Goal: Participate in discussion: Engage in conversation with other users on a specific topic

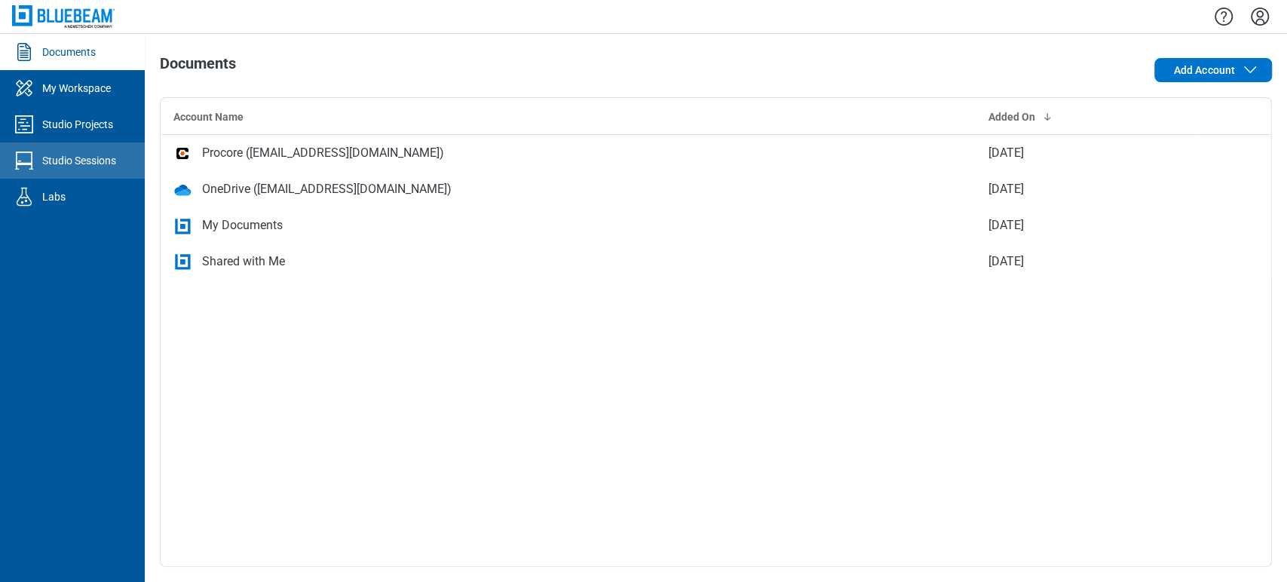
click at [52, 146] on link "Studio Sessions" at bounding box center [72, 161] width 145 height 36
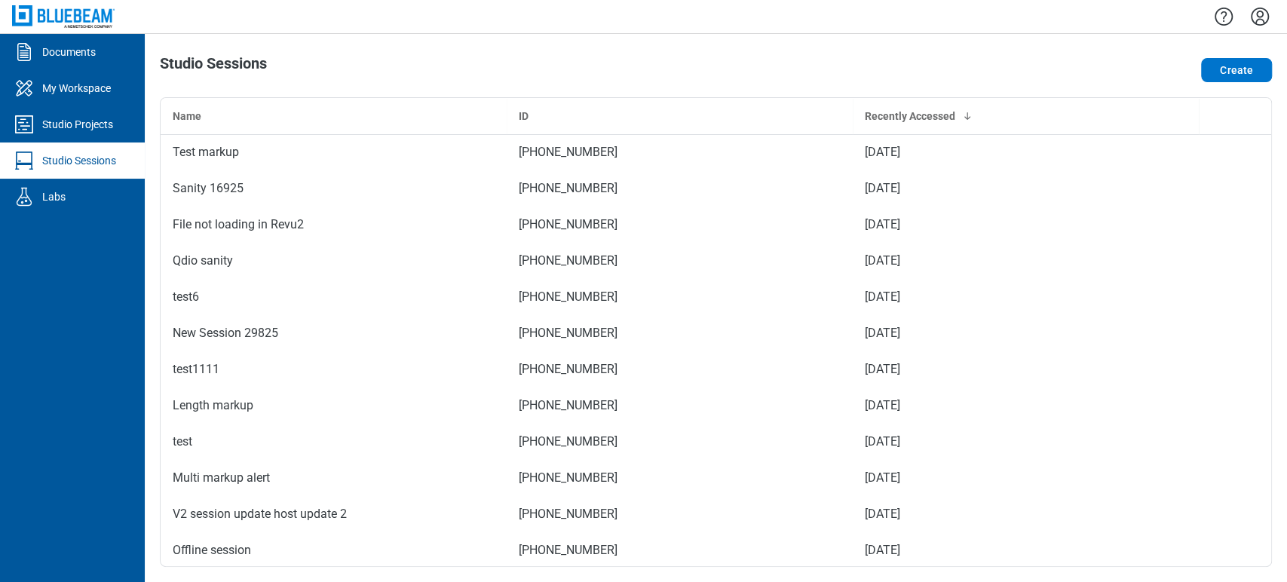
click at [378, 195] on div "Sanity 16925" at bounding box center [334, 188] width 322 height 18
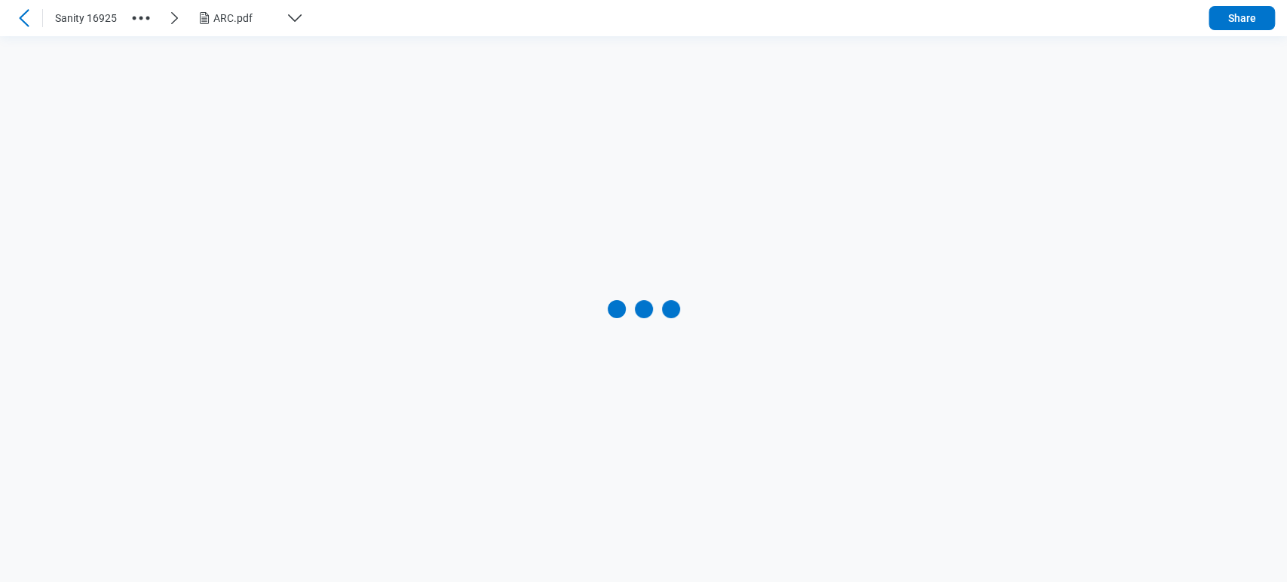
click at [143, 14] on icon "button" at bounding box center [141, 18] width 24 height 24
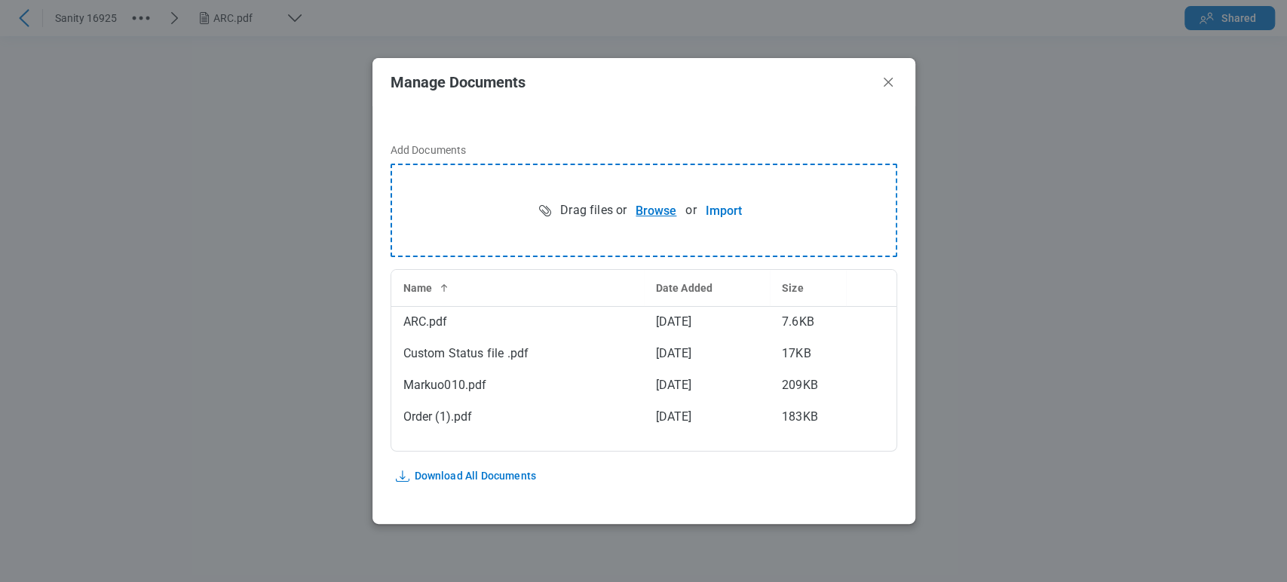
click at [649, 212] on button "Browse" at bounding box center [656, 210] width 59 height 30
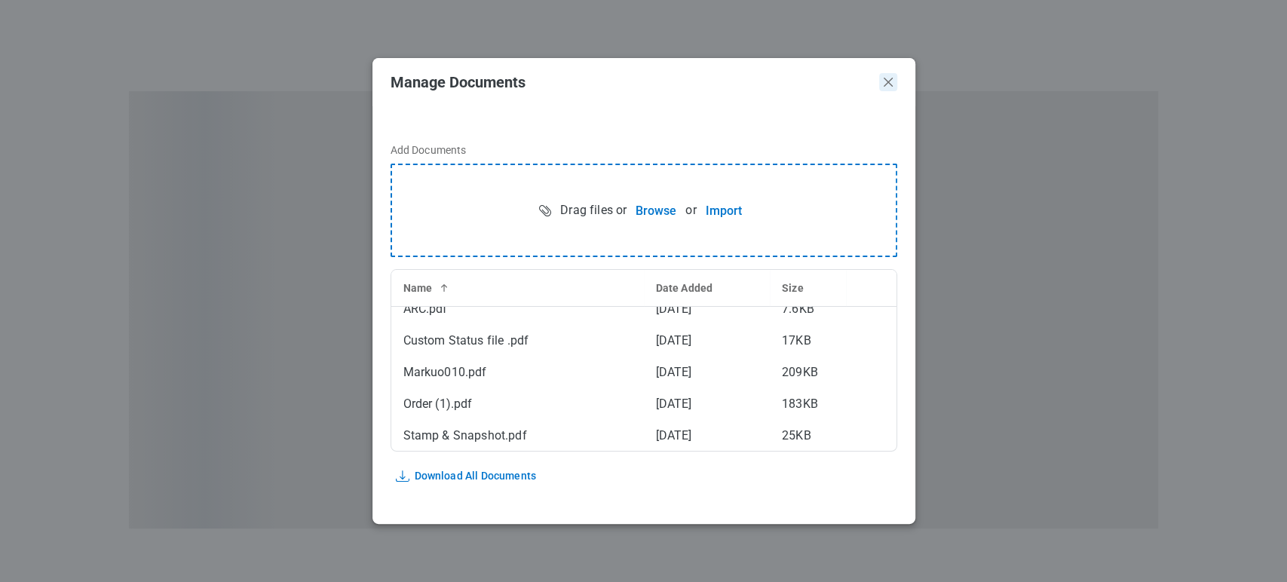
click at [888, 90] on icon "Close" at bounding box center [888, 82] width 18 height 18
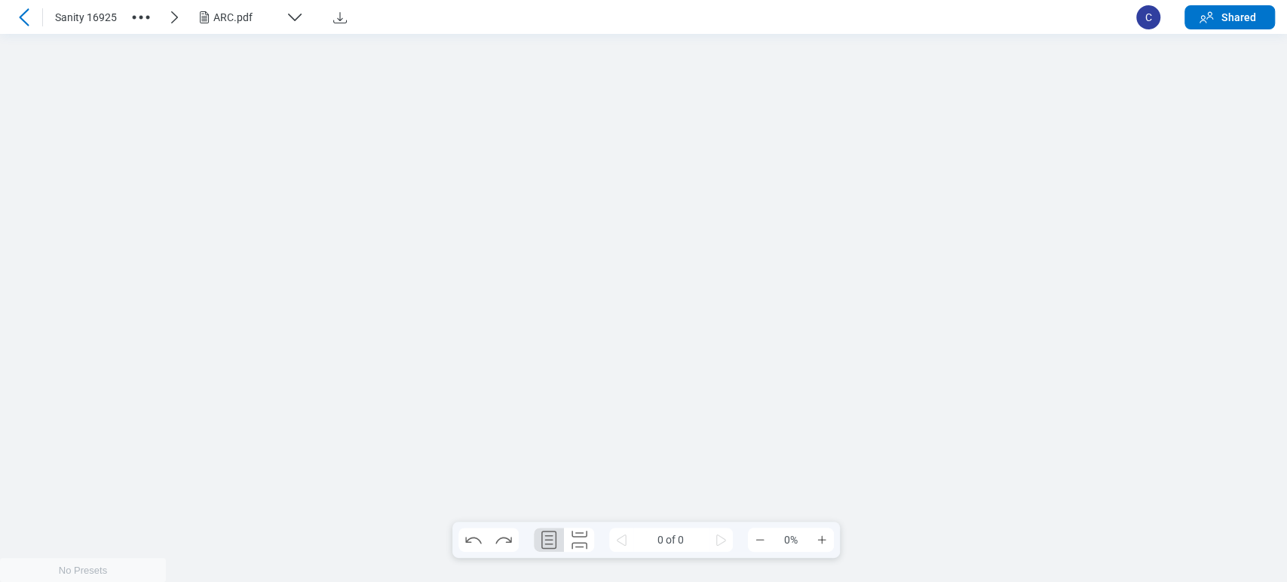
click at [202, 12] on div "Sanity 16925 ARC.pdf C Shared 0 of 0 0%" at bounding box center [643, 291] width 1287 height 582
click at [253, 18] on div "ARC.pdf" at bounding box center [246, 17] width 66 height 15
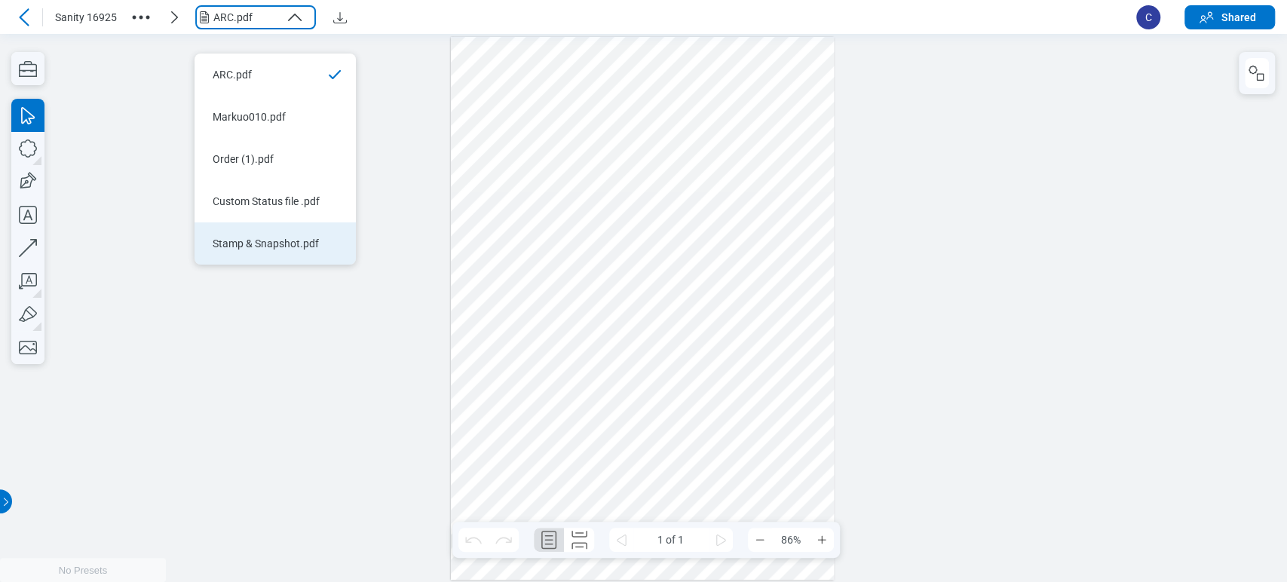
click at [278, 222] on li "Stamp & Snapshot.pdf" at bounding box center [275, 243] width 161 height 42
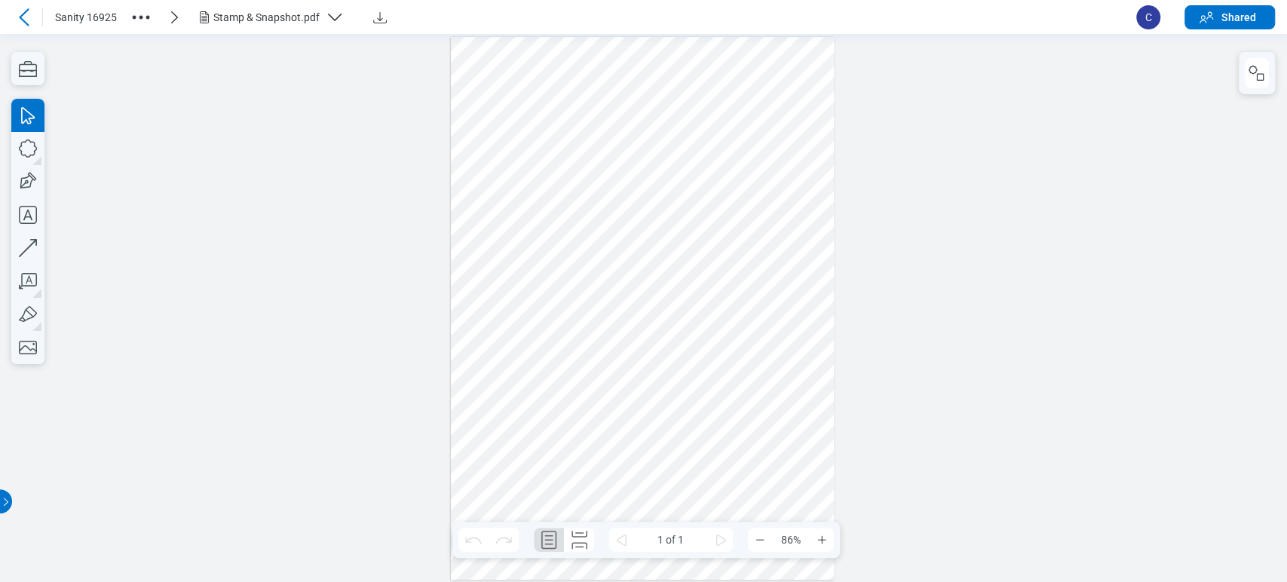
click at [587, 87] on div at bounding box center [643, 308] width 384 height 543
click at [734, 138] on div at bounding box center [643, 308] width 384 height 543
click at [734, 169] on div at bounding box center [643, 308] width 384 height 543
click at [744, 136] on div at bounding box center [643, 308] width 384 height 543
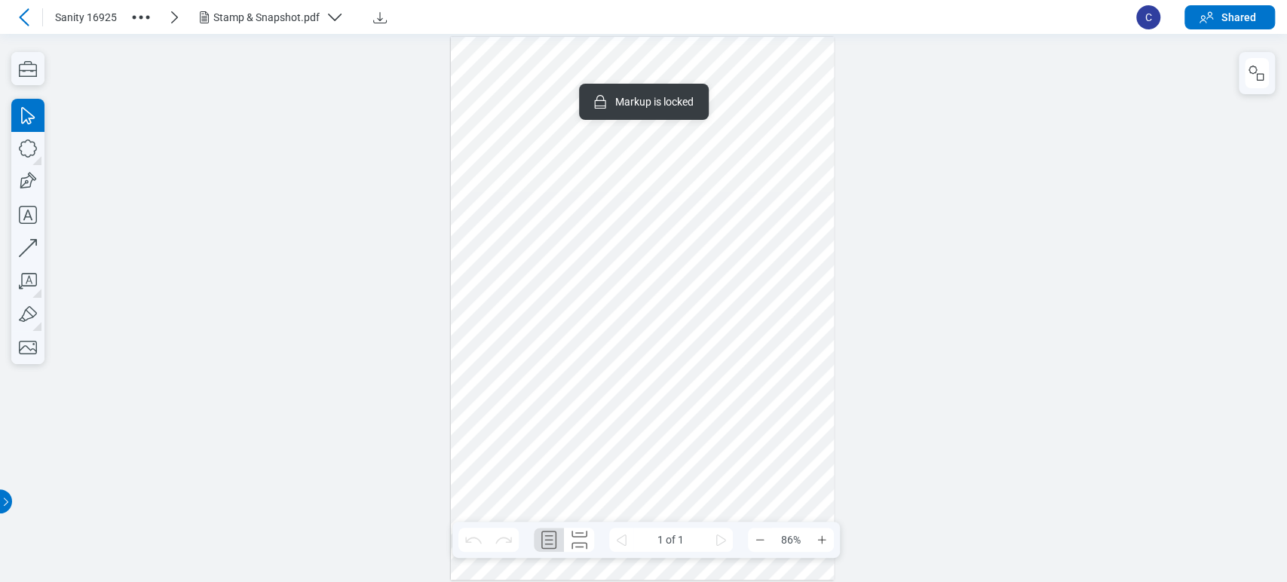
click at [737, 207] on div at bounding box center [643, 308] width 384 height 543
click at [566, 103] on div at bounding box center [643, 308] width 384 height 543
click at [744, 128] on div at bounding box center [643, 308] width 384 height 543
click at [1269, 75] on div at bounding box center [1257, 73] width 36 height 42
click at [1260, 79] on icon "button" at bounding box center [1257, 73] width 18 height 18
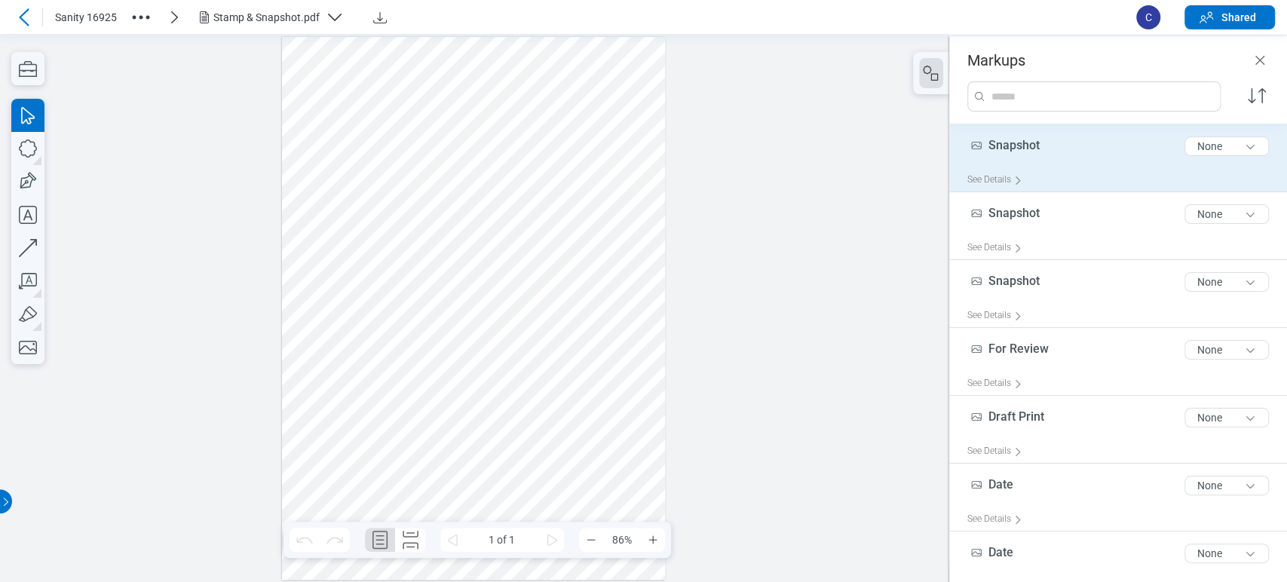
click at [1002, 149] on span "Snapshot" at bounding box center [1014, 145] width 51 height 14
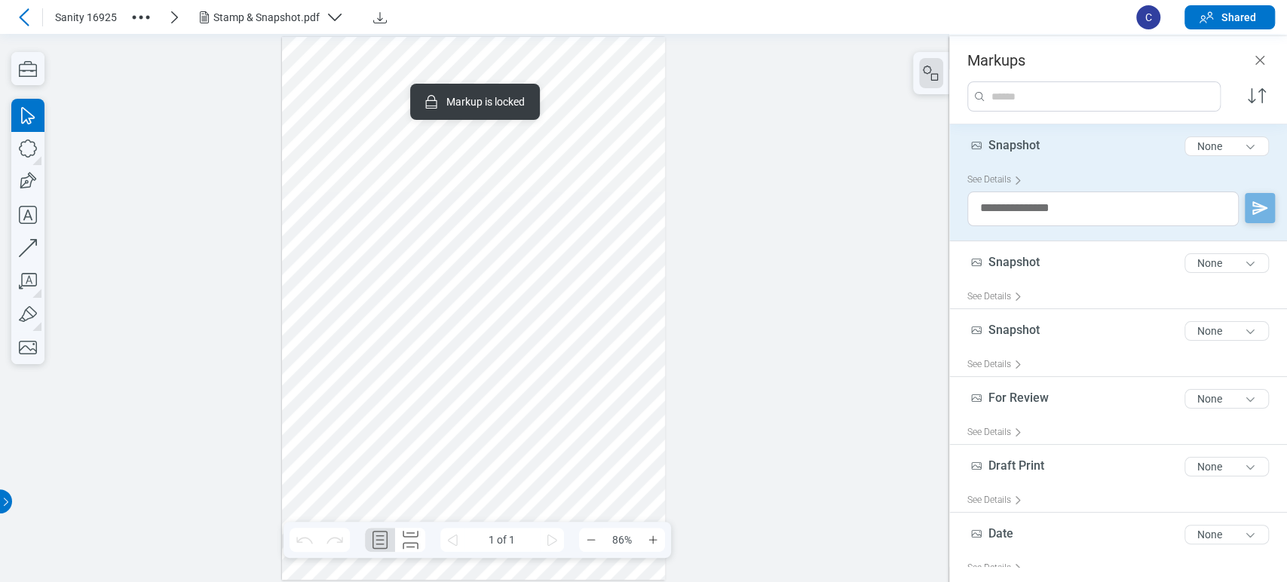
drag, startPoint x: 1130, startPoint y: 358, endPoint x: 514, endPoint y: 167, distance: 645.3
click at [514, 167] on div at bounding box center [474, 308] width 384 height 543
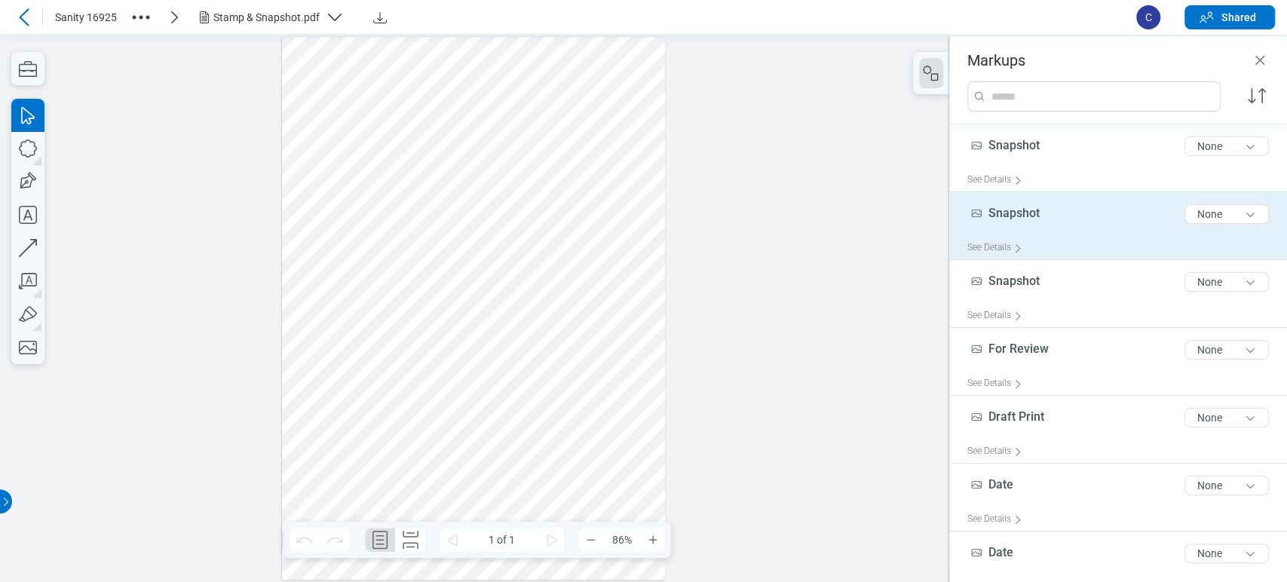
click at [1077, 252] on div "See Details" at bounding box center [1125, 247] width 314 height 23
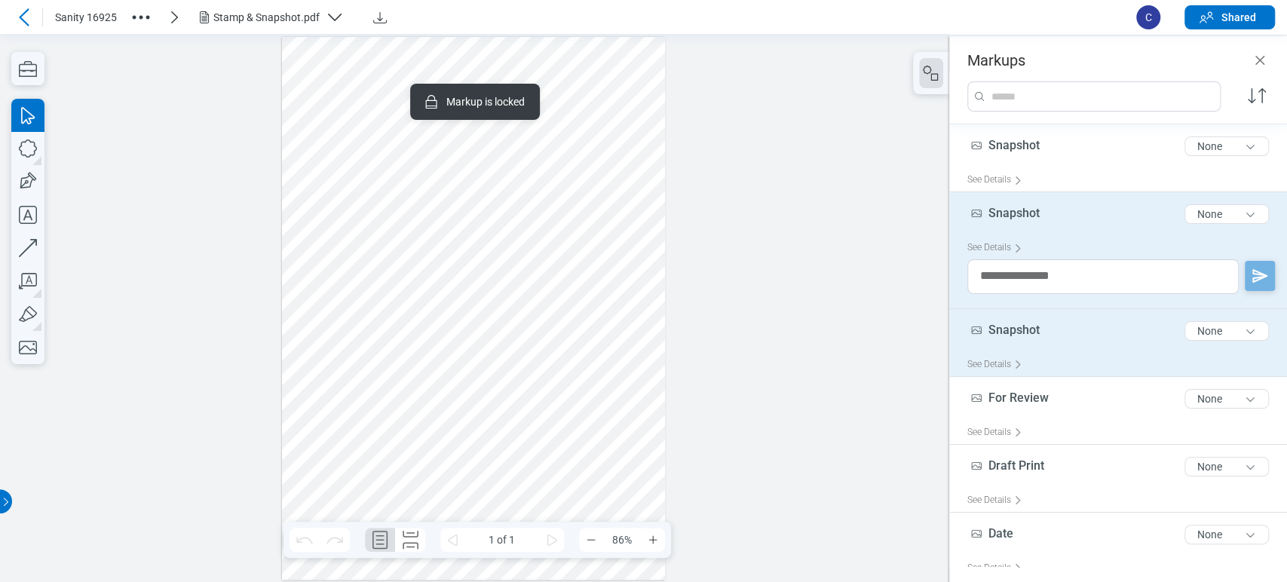
click at [1054, 346] on div "Snapshot 8 of 300 characters None" at bounding box center [1125, 334] width 314 height 38
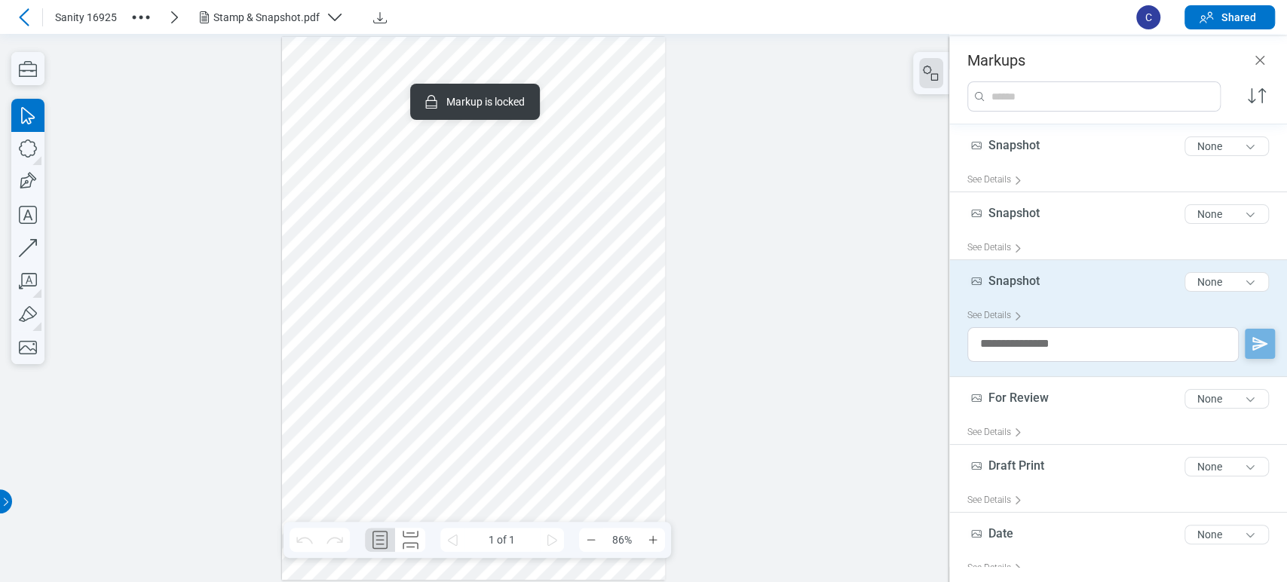
click at [455, 493] on div at bounding box center [474, 308] width 384 height 543
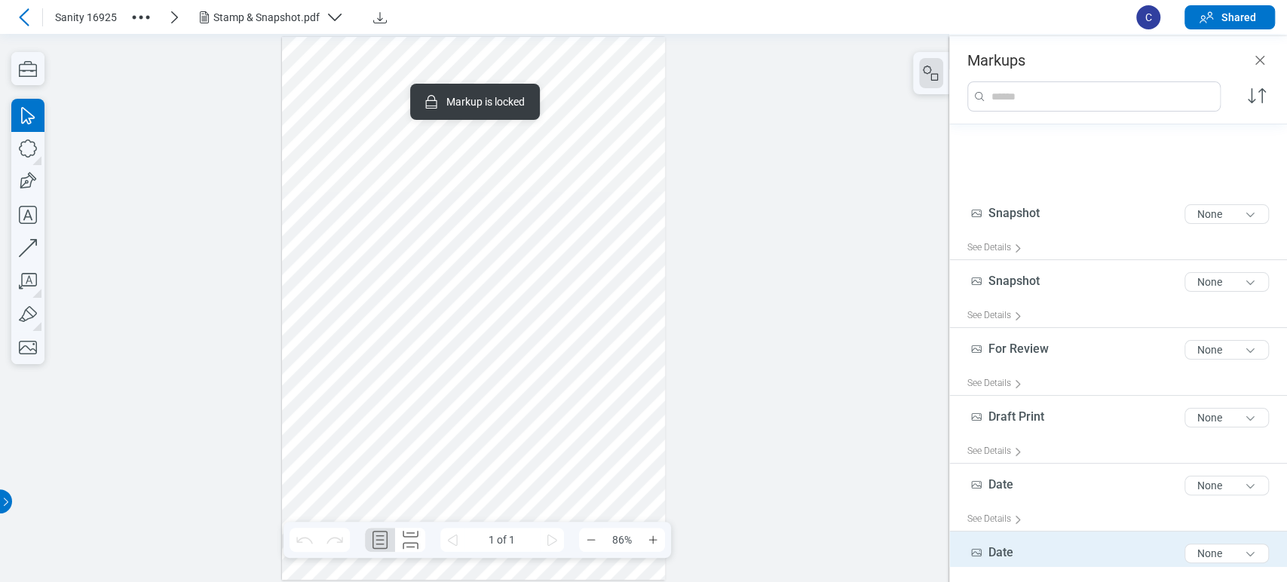
scroll to position [80, 0]
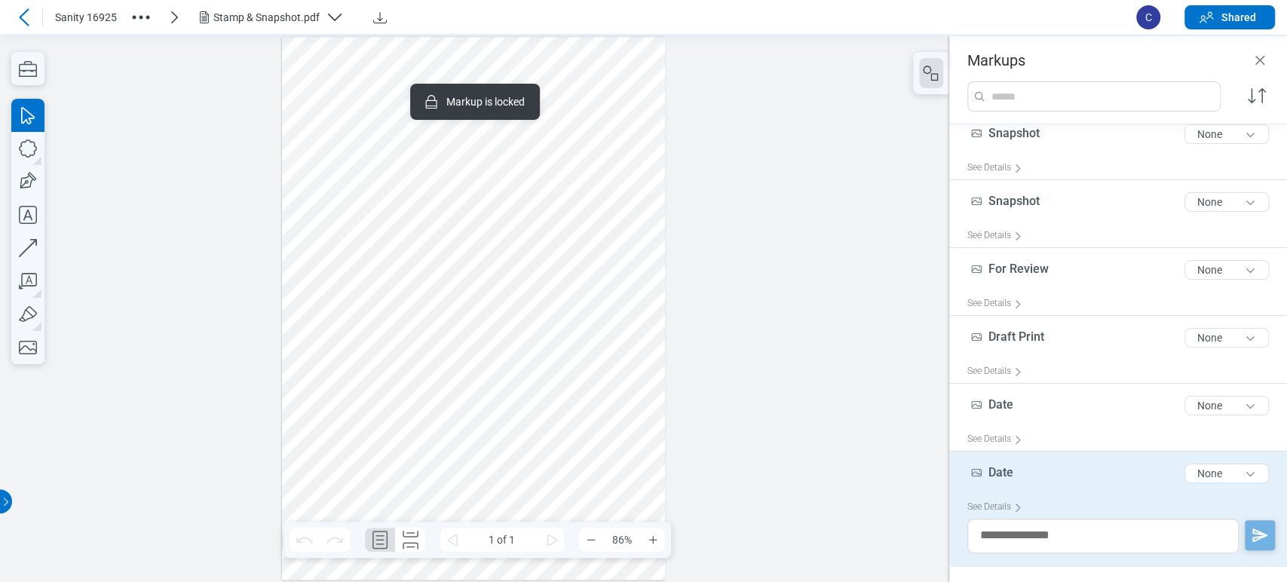
click at [609, 395] on div at bounding box center [474, 308] width 384 height 543
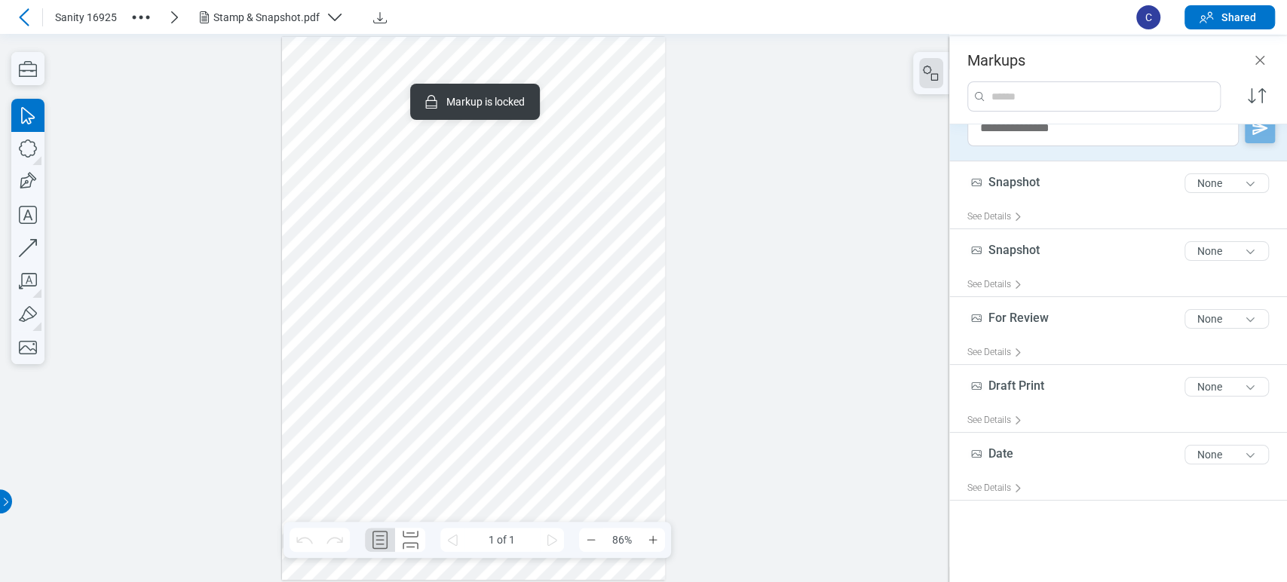
scroll to position [0, 0]
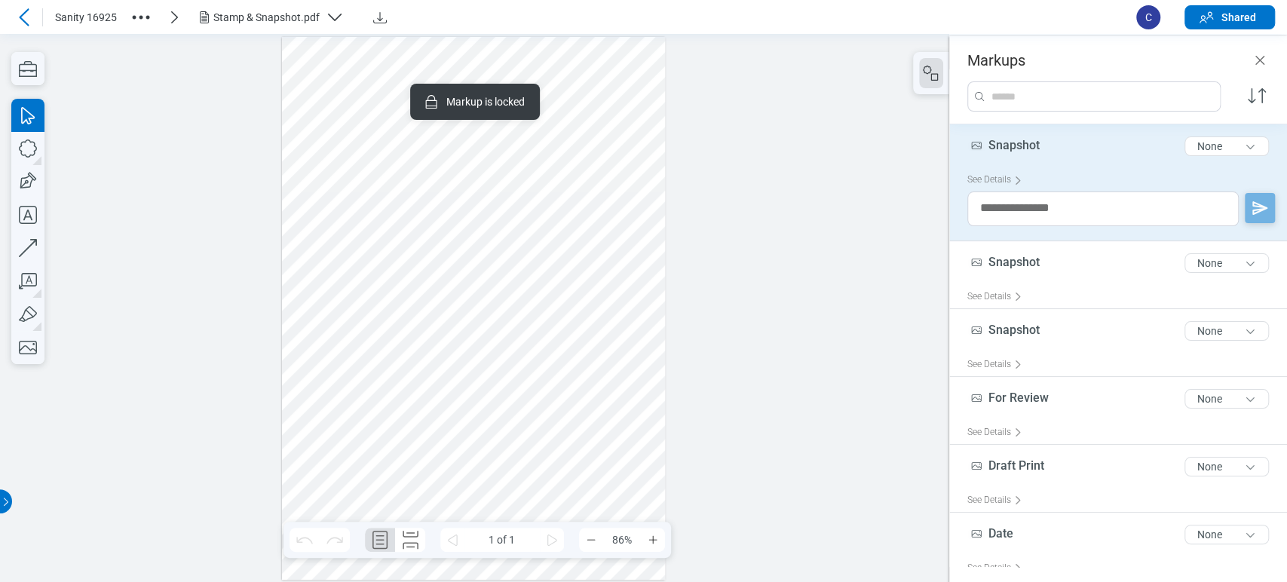
click at [651, 295] on div at bounding box center [474, 308] width 384 height 543
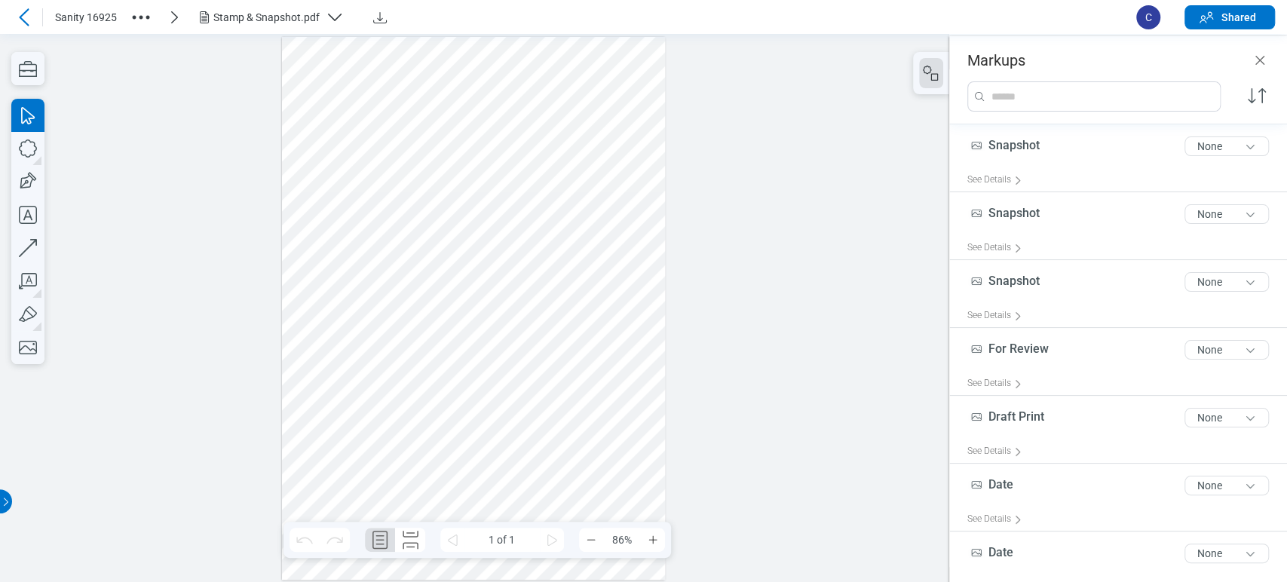
click at [393, 399] on div at bounding box center [474, 308] width 384 height 543
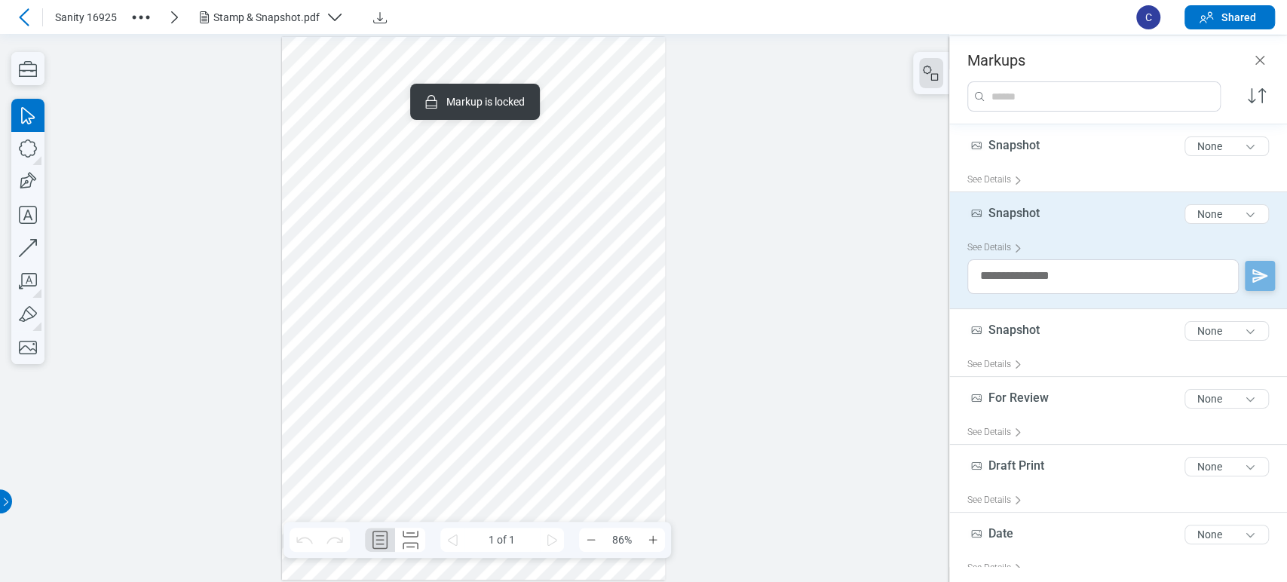
click at [615, 293] on div at bounding box center [474, 308] width 384 height 543
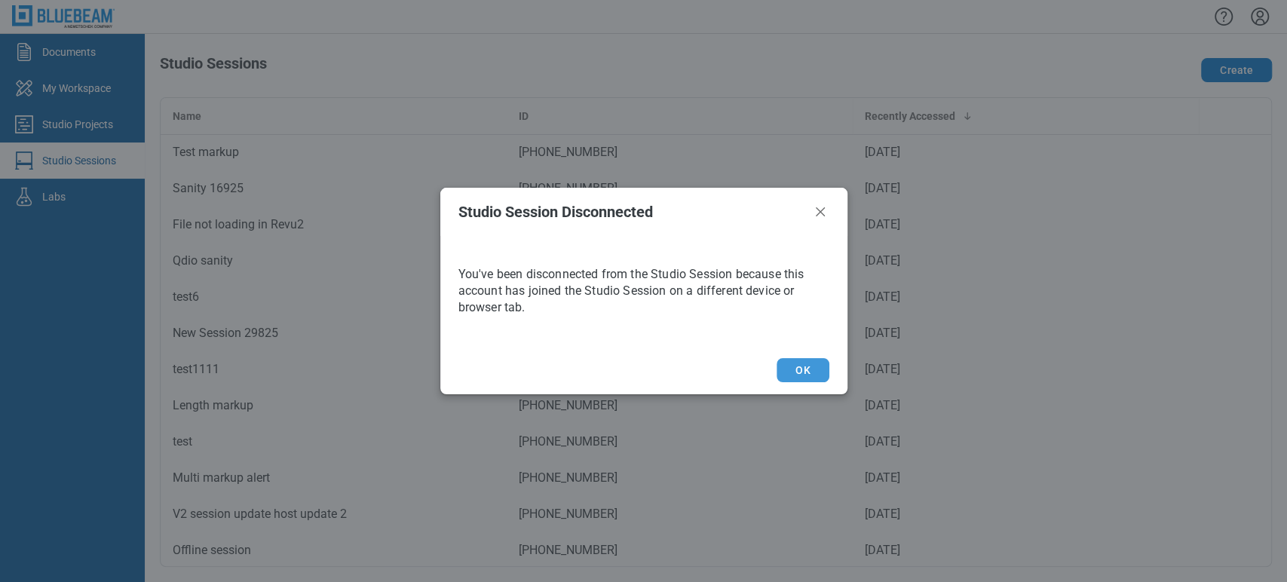
click at [809, 373] on button "OK" at bounding box center [803, 370] width 52 height 24
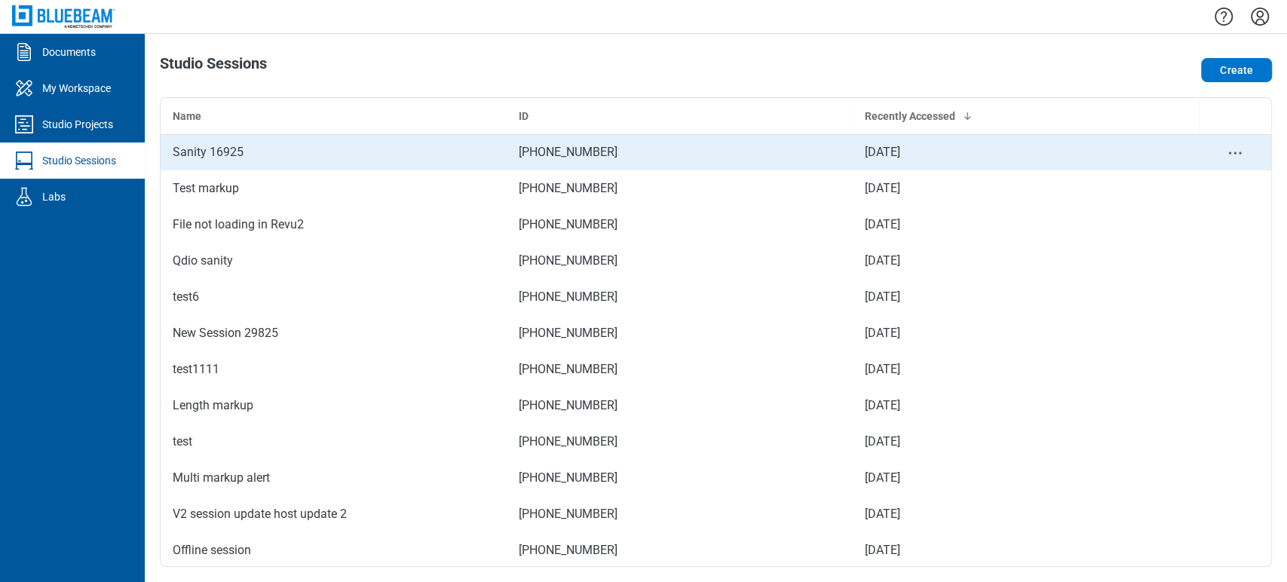
click at [199, 150] on div "Sanity 16925" at bounding box center [334, 152] width 322 height 18
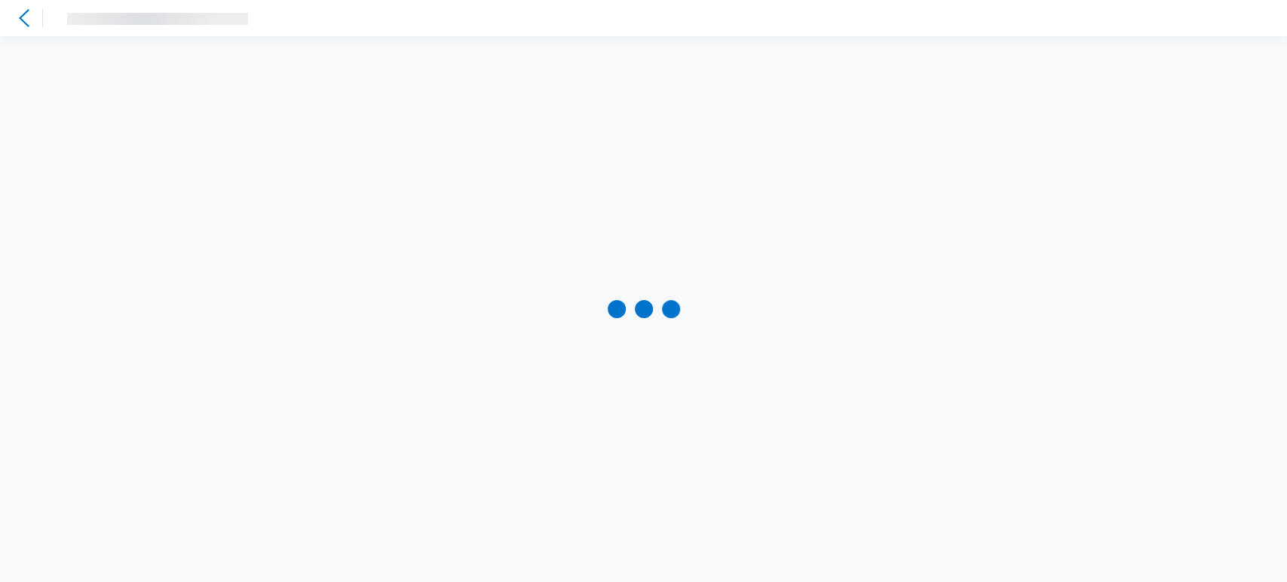
click at [199, 150] on div at bounding box center [643, 309] width 1287 height 546
click at [247, 24] on div "Stamp & Snapshot.pdf" at bounding box center [266, 18] width 106 height 15
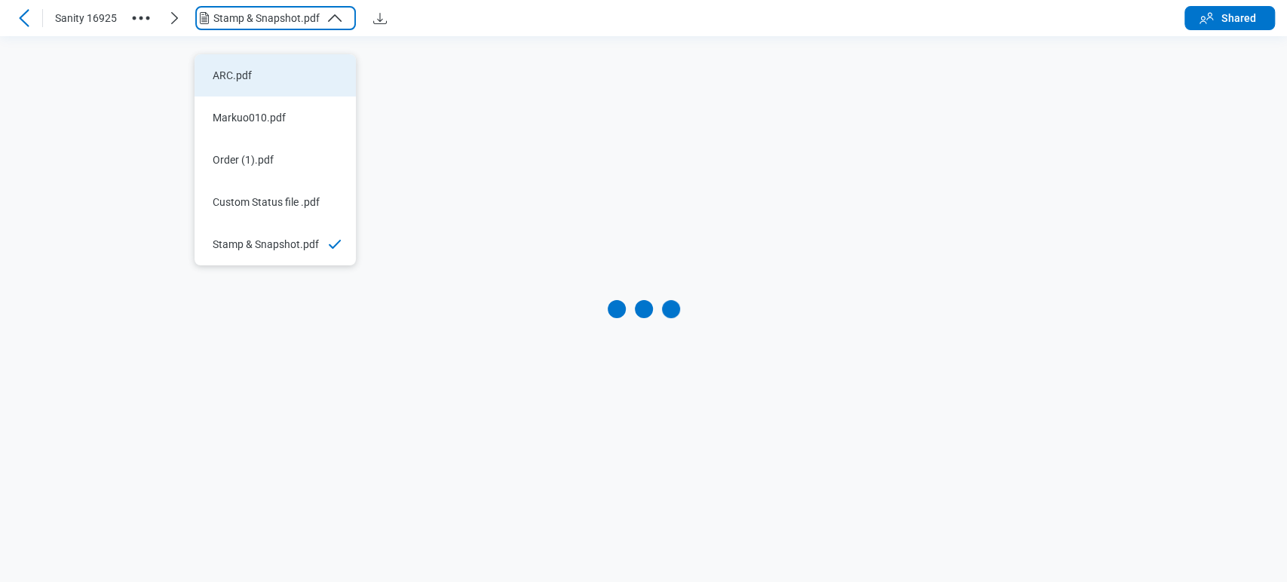
click at [250, 54] on li "ARC.pdf" at bounding box center [275, 75] width 161 height 42
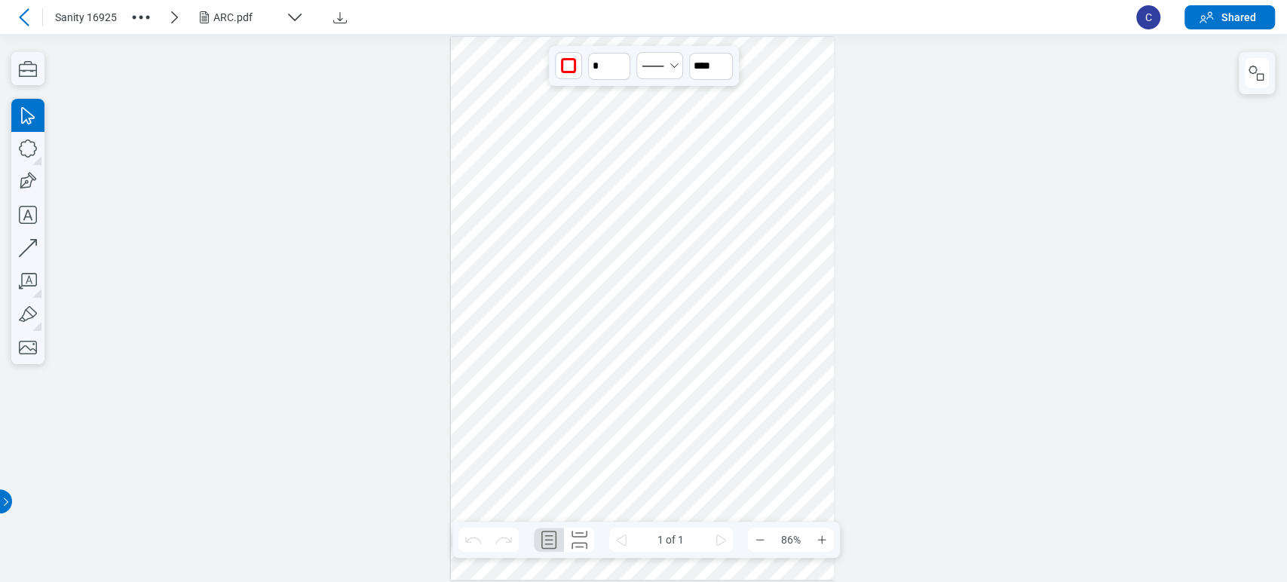
click at [695, 76] on div at bounding box center [643, 308] width 384 height 543
click at [816, 99] on div at bounding box center [643, 308] width 384 height 543
drag, startPoint x: 816, startPoint y: 99, endPoint x: 735, endPoint y: 233, distance: 157.0
click at [738, 236] on div at bounding box center [643, 308] width 384 height 543
drag, startPoint x: 735, startPoint y: 233, endPoint x: 760, endPoint y: 168, distance: 69.7
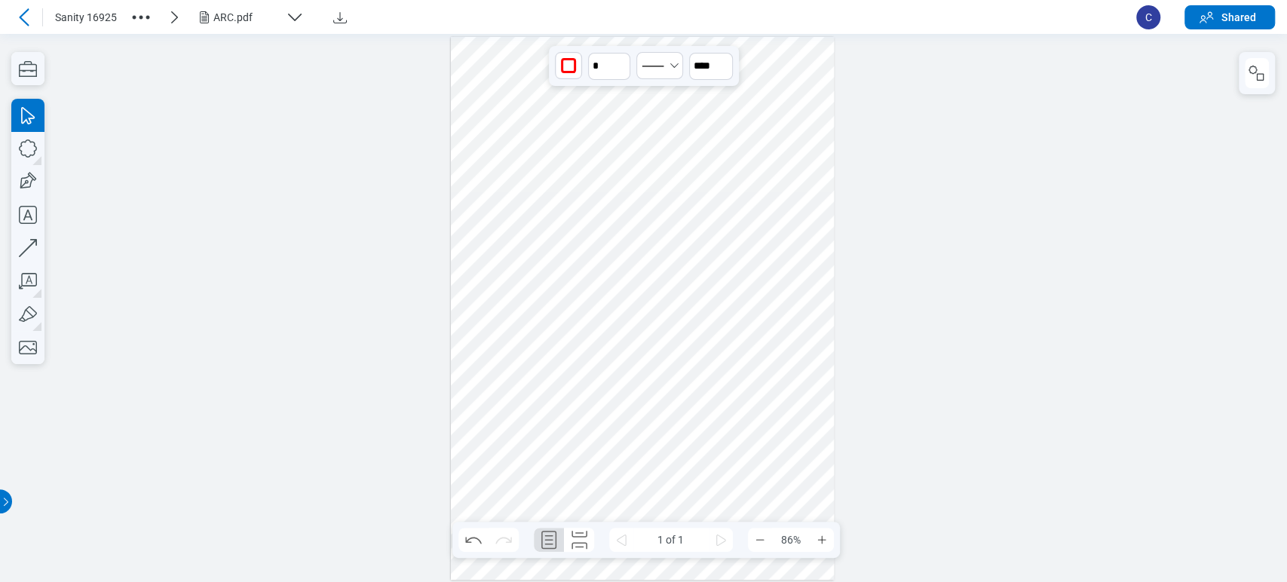
click at [732, 232] on div at bounding box center [643, 308] width 384 height 543
click at [781, 140] on div at bounding box center [643, 308] width 384 height 543
drag, startPoint x: 686, startPoint y: 74, endPoint x: 796, endPoint y: 199, distance: 166.7
click at [796, 199] on div at bounding box center [643, 308] width 384 height 543
click at [1272, 66] on div at bounding box center [1257, 73] width 36 height 42
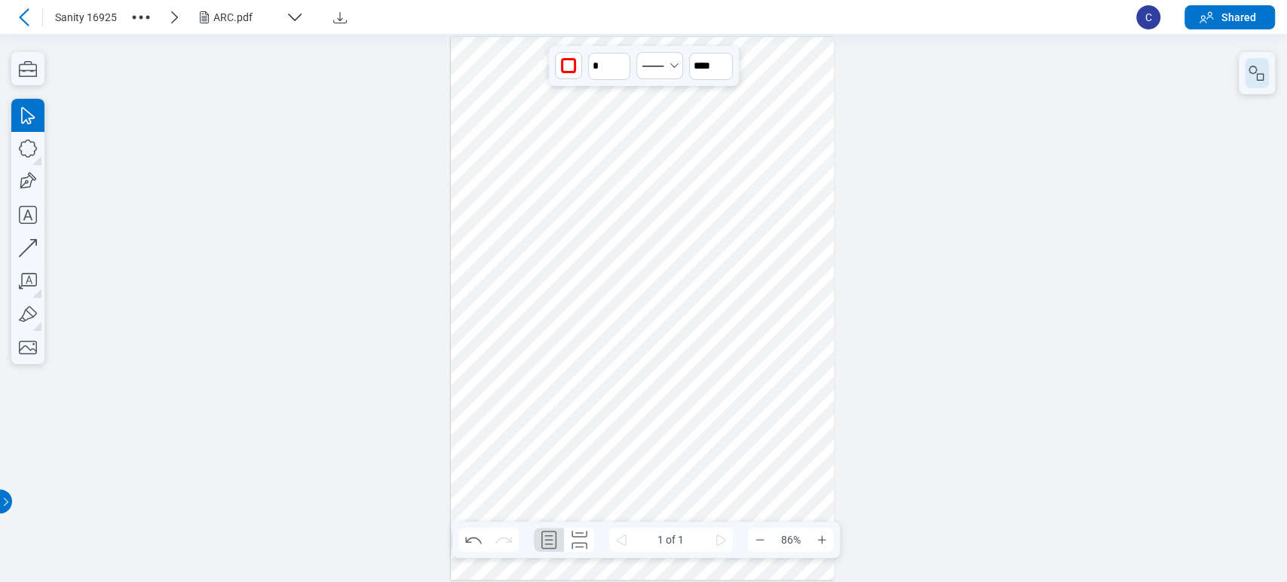
click at [1257, 76] on rect "button" at bounding box center [1260, 77] width 7 height 7
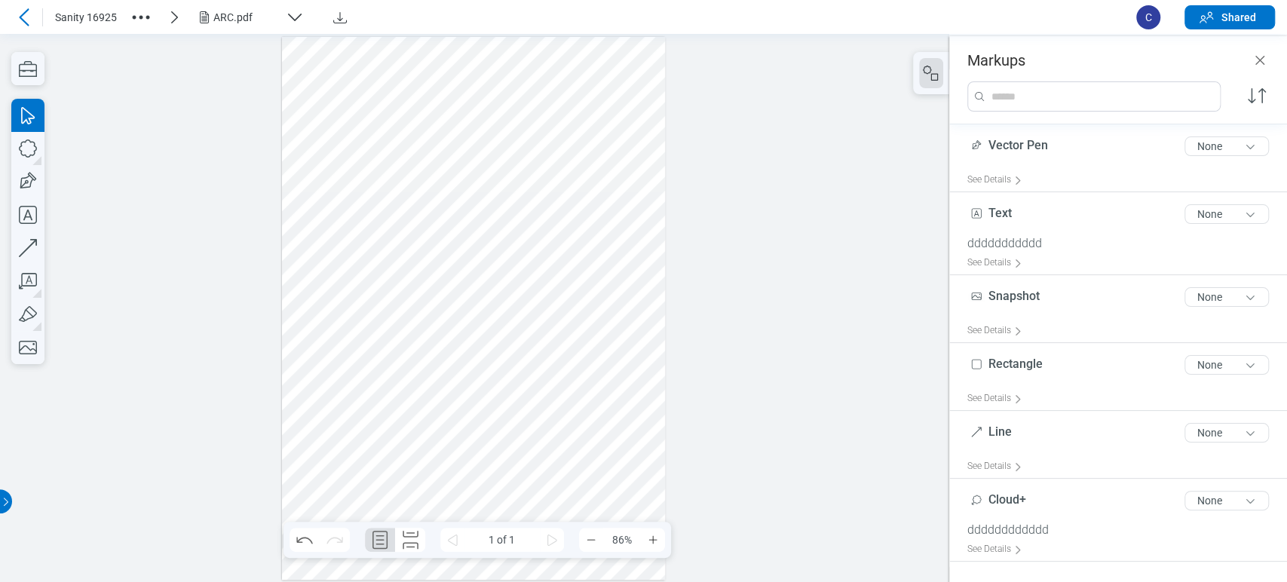
click at [621, 204] on div at bounding box center [474, 308] width 384 height 543
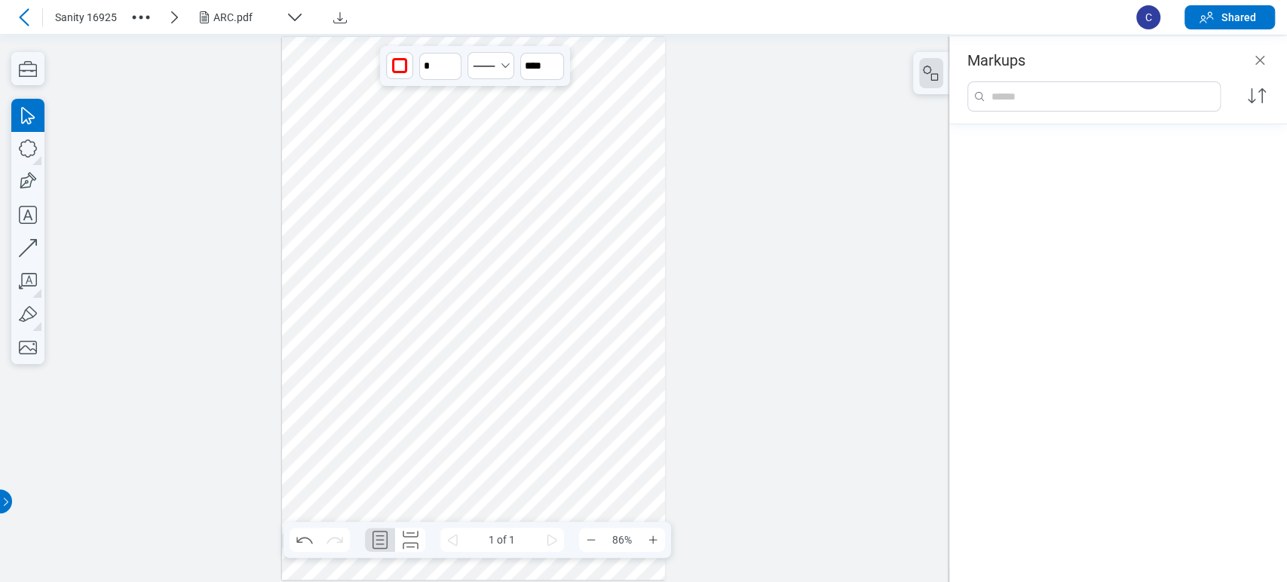
scroll to position [517, 0]
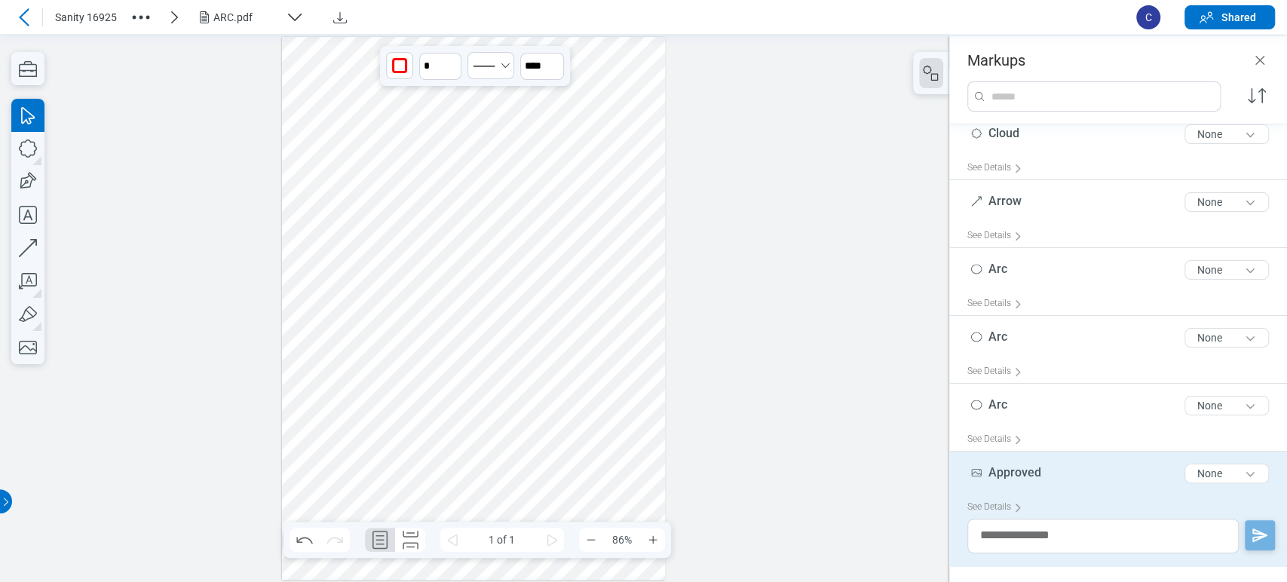
drag, startPoint x: 621, startPoint y: 204, endPoint x: 368, endPoint y: 202, distance: 253.4
click at [368, 202] on div at bounding box center [474, 308] width 384 height 543
click at [547, 238] on div at bounding box center [474, 308] width 384 height 543
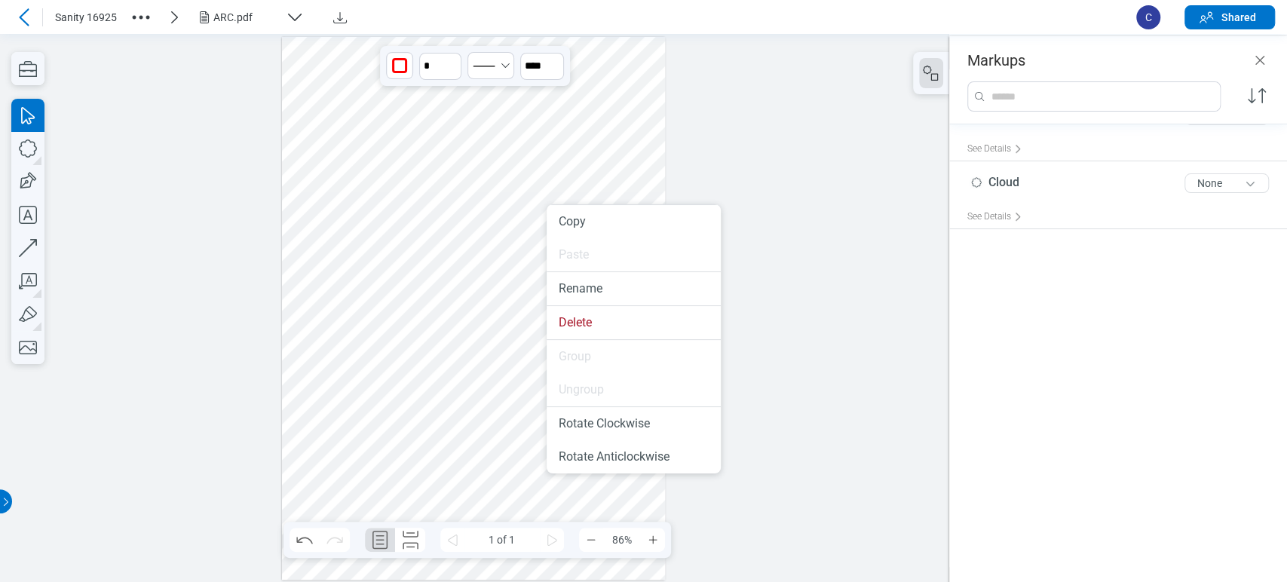
scroll to position [151, 0]
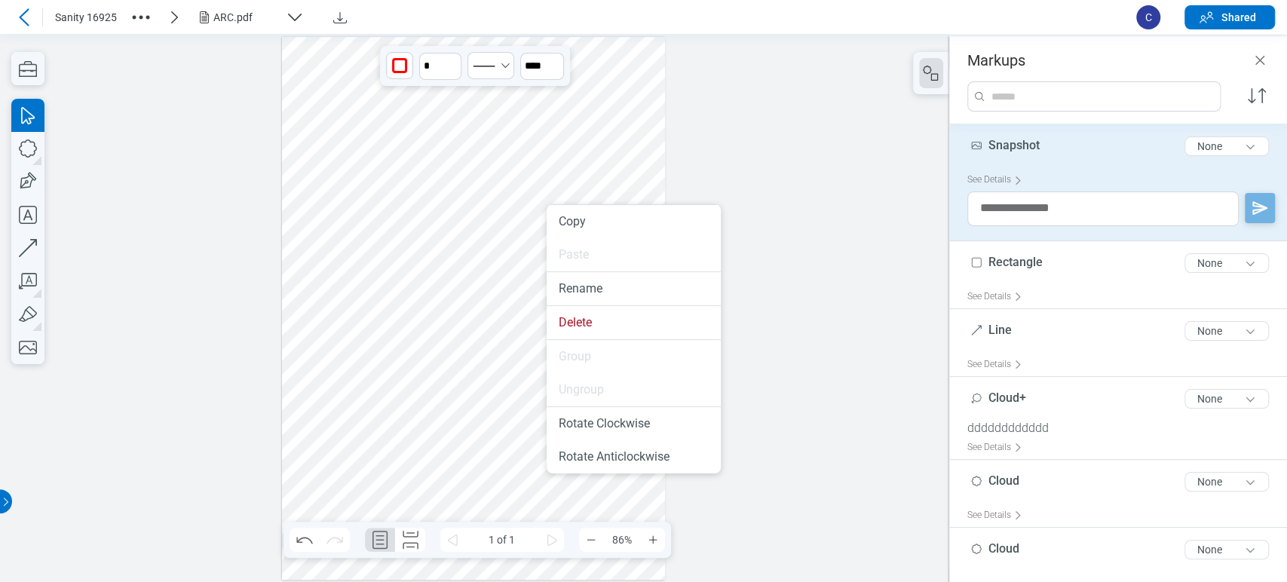
click at [648, 124] on div at bounding box center [474, 308] width 384 height 543
